Goal: Transaction & Acquisition: Purchase product/service

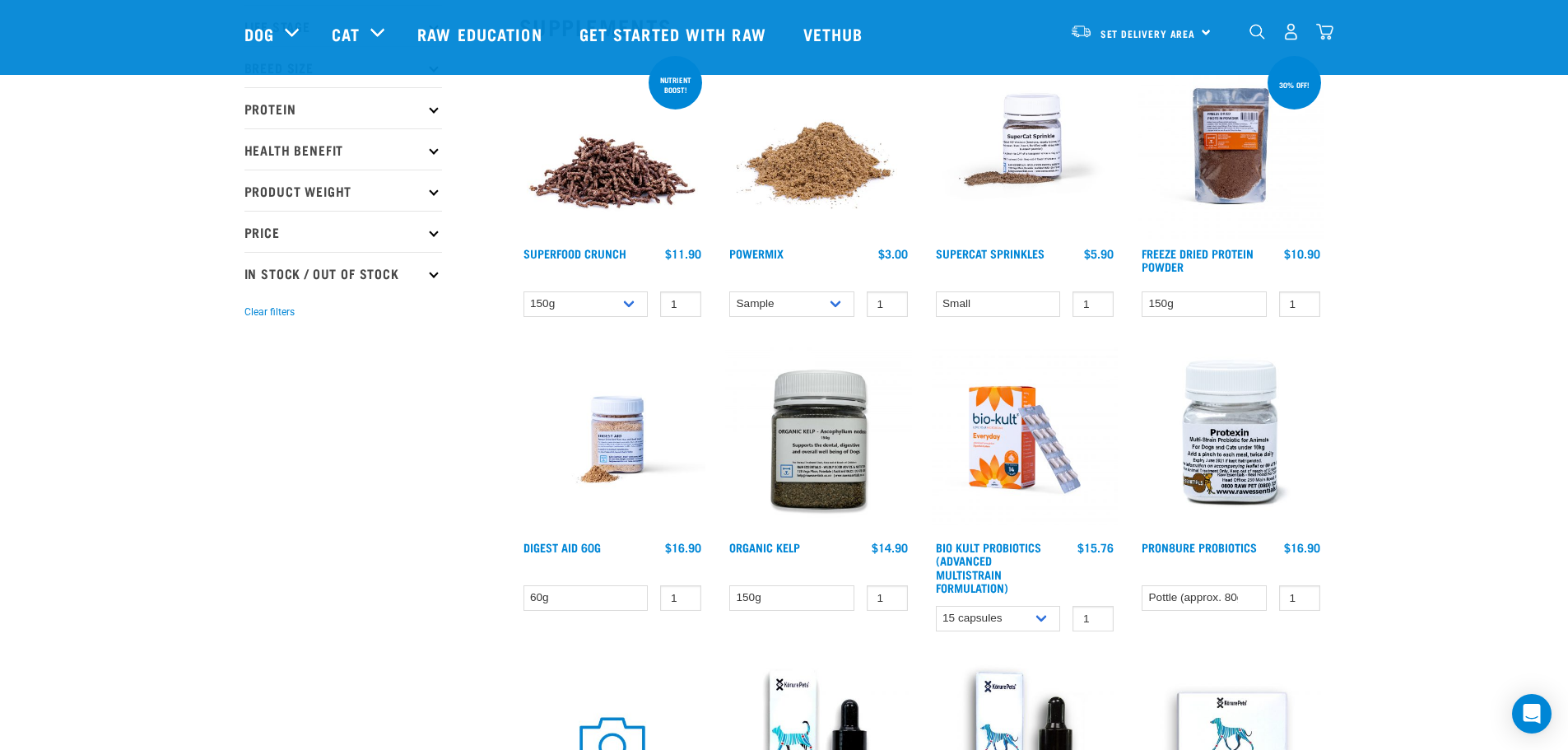
scroll to position [165, 0]
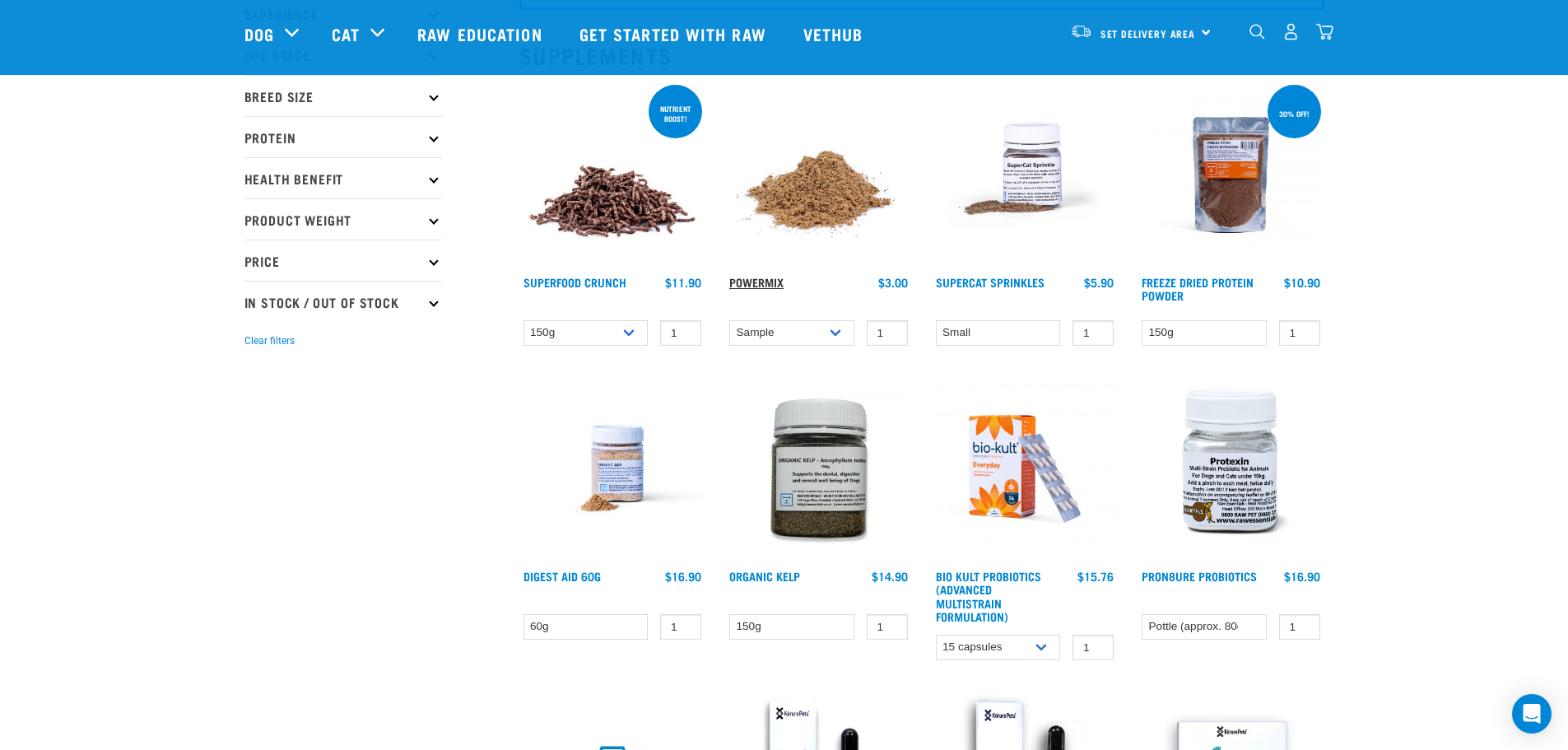
click at [770, 285] on link "Powermix" at bounding box center [756, 281] width 54 height 6
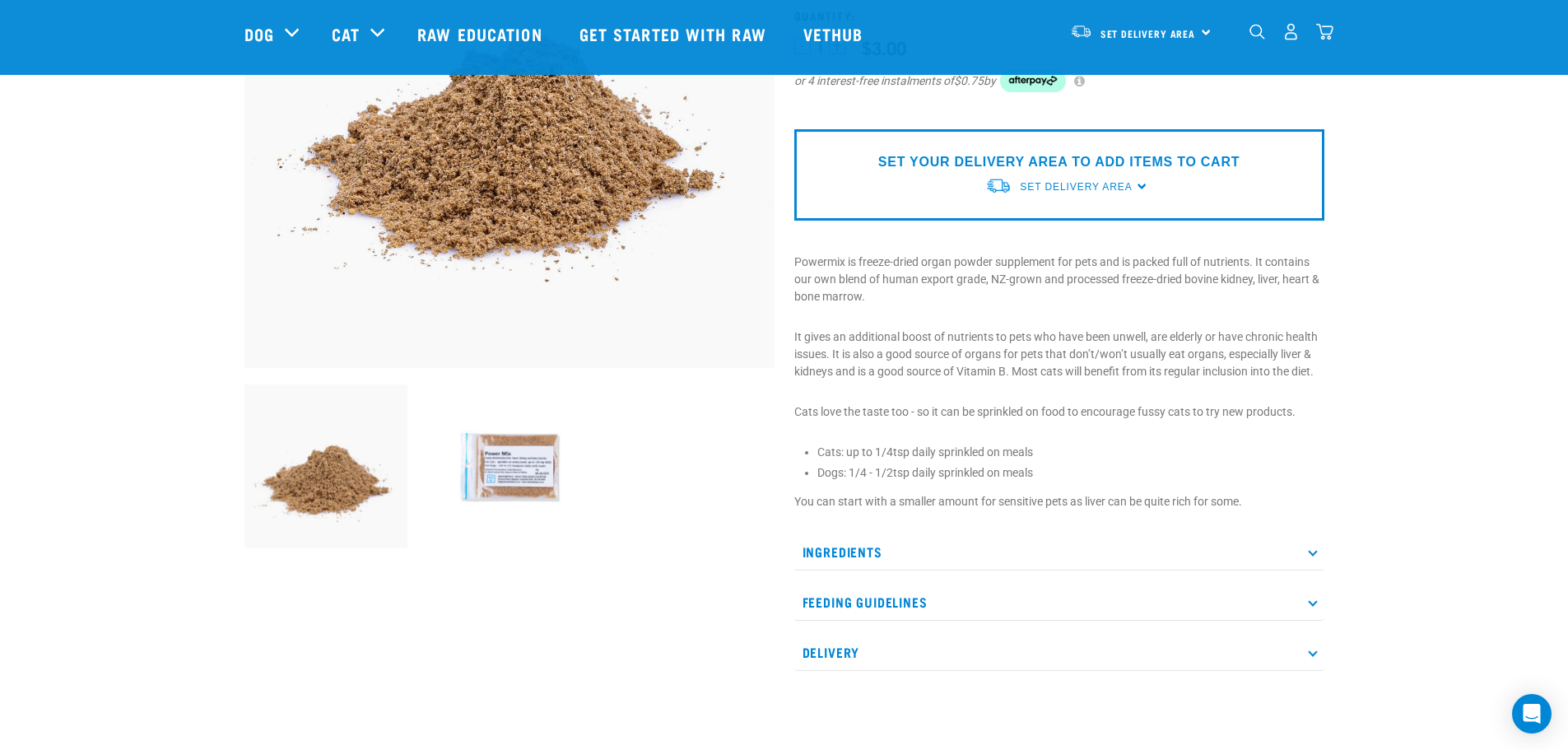
scroll to position [329, 0]
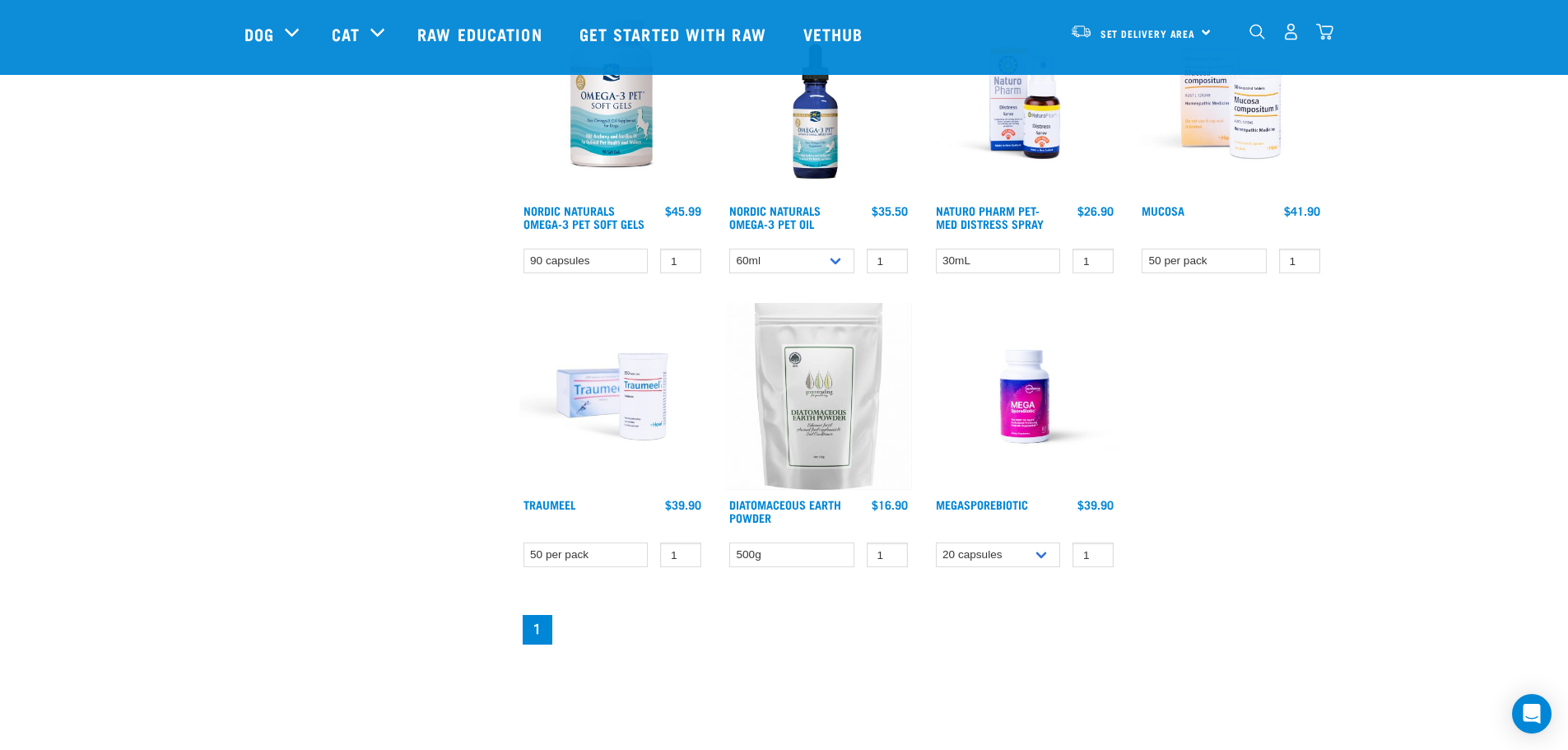
scroll to position [1177, 0]
